Goal: Task Accomplishment & Management: Manage account settings

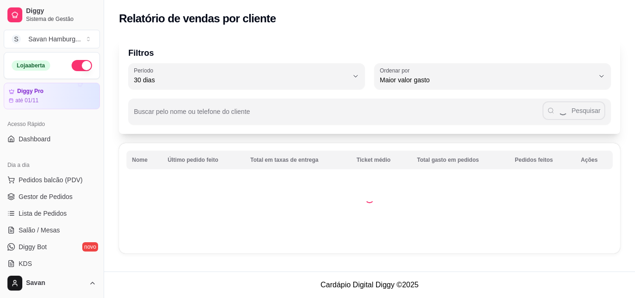
select select "30"
select select "HIGHEST_TOTAL_SPENT_WITH_ORDERS"
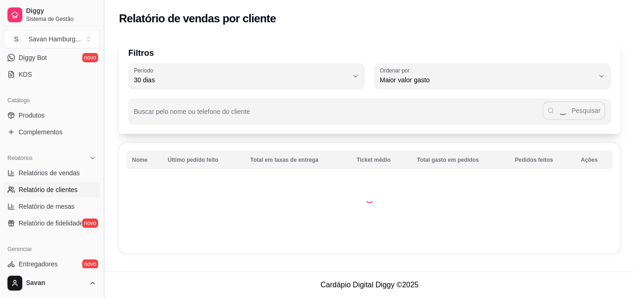
click at [100, 65] on button "Toggle Sidebar" at bounding box center [103, 149] width 7 height 298
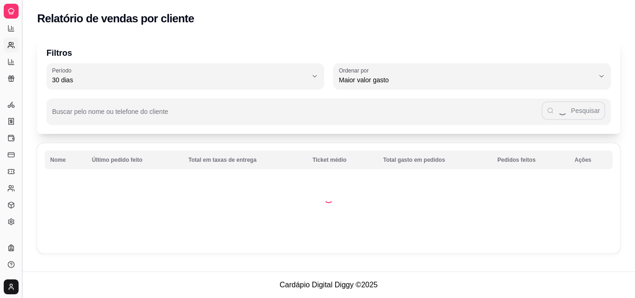
scroll to position [128, 0]
click at [23, 69] on button "Toggle Sidebar" at bounding box center [21, 149] width 7 height 298
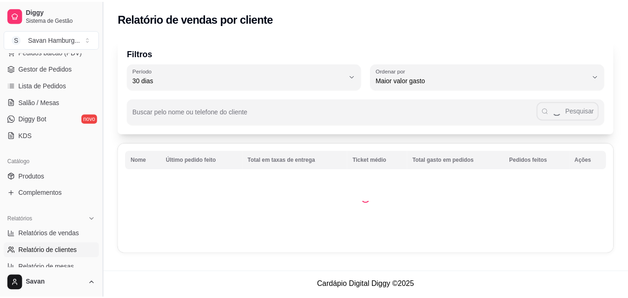
scroll to position [122, 0]
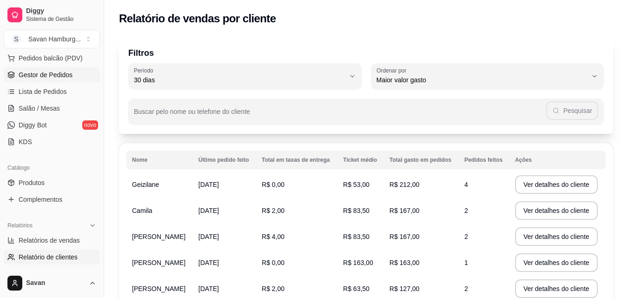
click at [46, 77] on span "Gestor de Pedidos" at bounding box center [46, 74] width 54 height 9
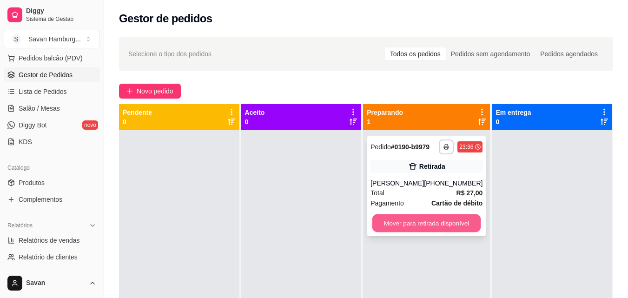
click at [433, 225] on button "Mover para retirada disponível" at bounding box center [427, 223] width 109 height 18
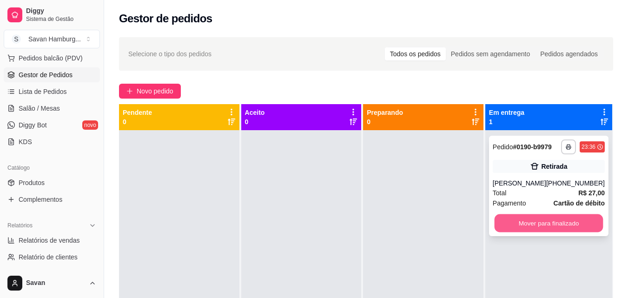
click at [566, 226] on button "Mover para finalizado" at bounding box center [548, 223] width 109 height 18
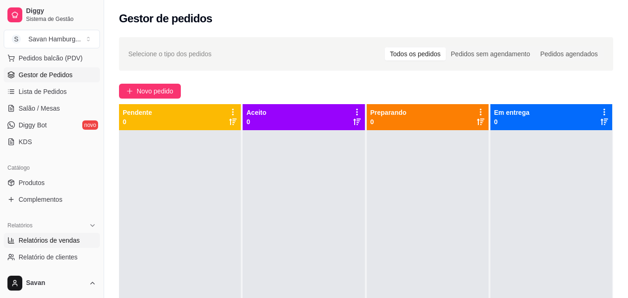
click at [61, 241] on span "Relatórios de vendas" at bounding box center [49, 240] width 61 height 9
select select "ALL"
select select "0"
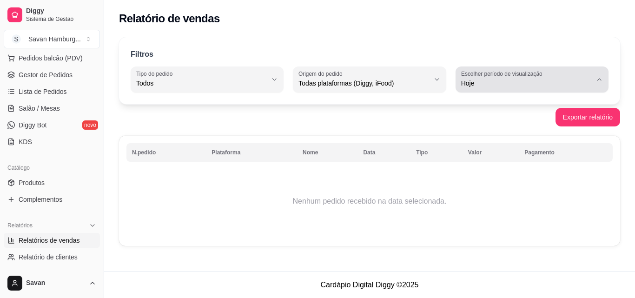
click at [470, 78] on div "Hoje" at bounding box center [526, 79] width 131 height 19
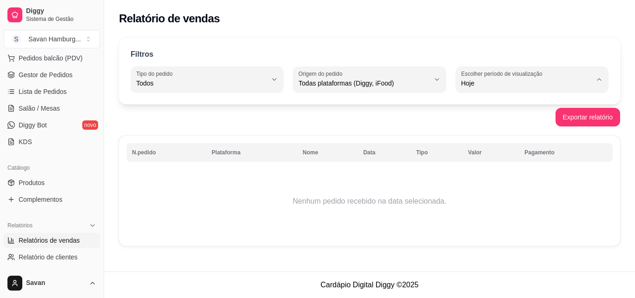
click at [481, 125] on span "Ontem" at bounding box center [528, 120] width 124 height 9
type input "1"
select select "1"
